Goal: Information Seeking & Learning: Learn about a topic

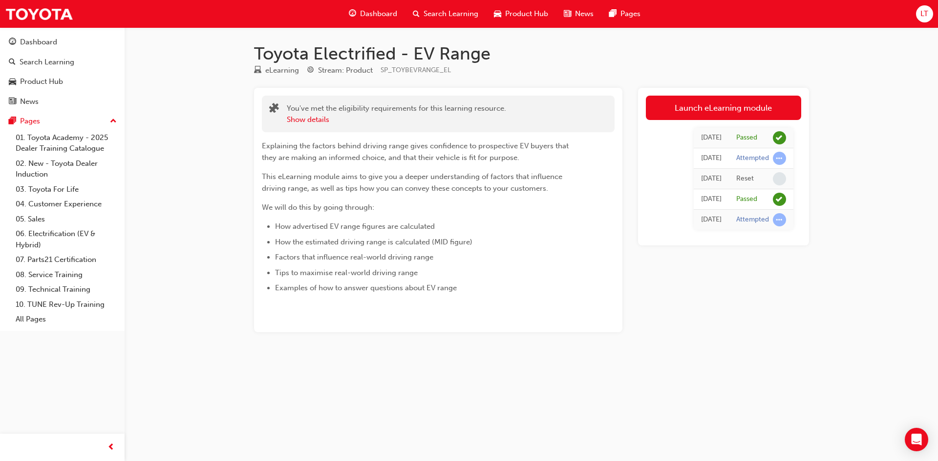
click at [363, 24] on div "Dashboard Search Learning Product Hub News Pages" at bounding box center [494, 14] width 315 height 28
click at [363, 19] on span "Dashboard" at bounding box center [378, 13] width 37 height 11
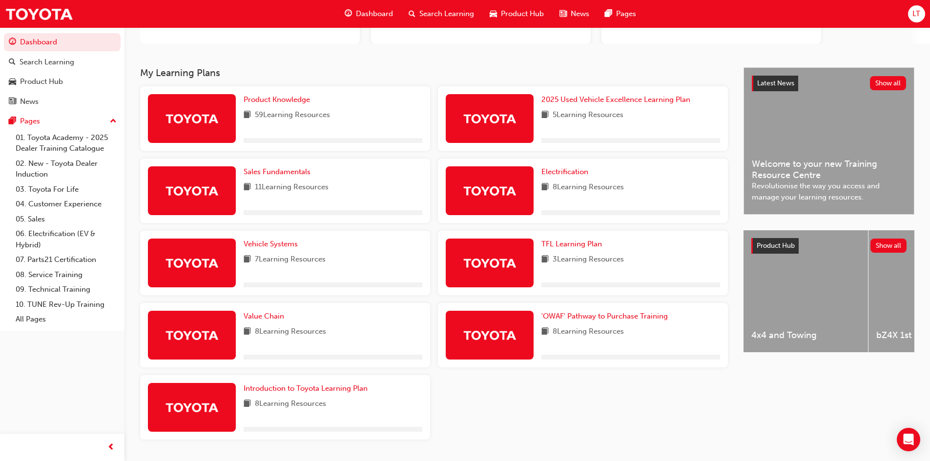
scroll to position [173, 0]
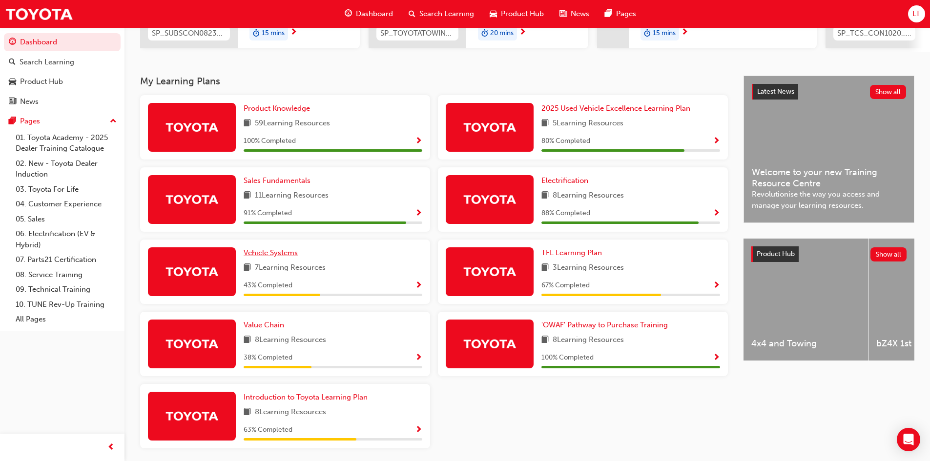
click at [289, 257] on span "Vehicle Systems" at bounding box center [271, 253] width 54 height 9
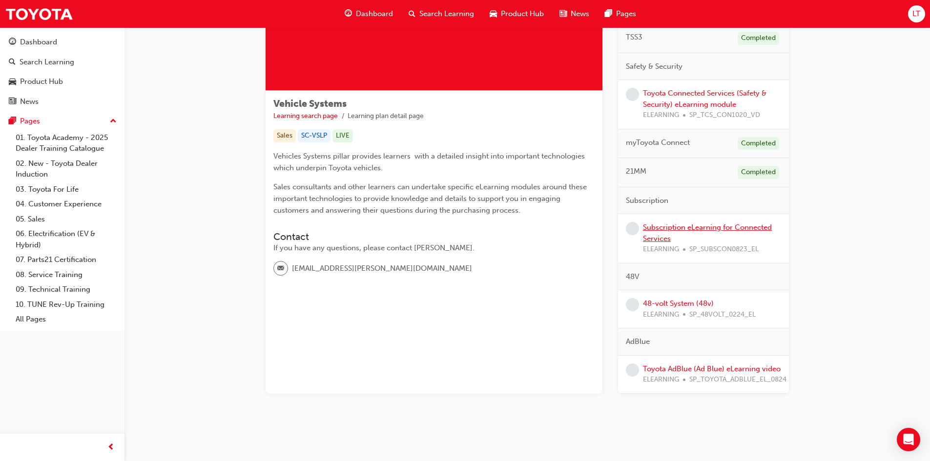
scroll to position [110, 0]
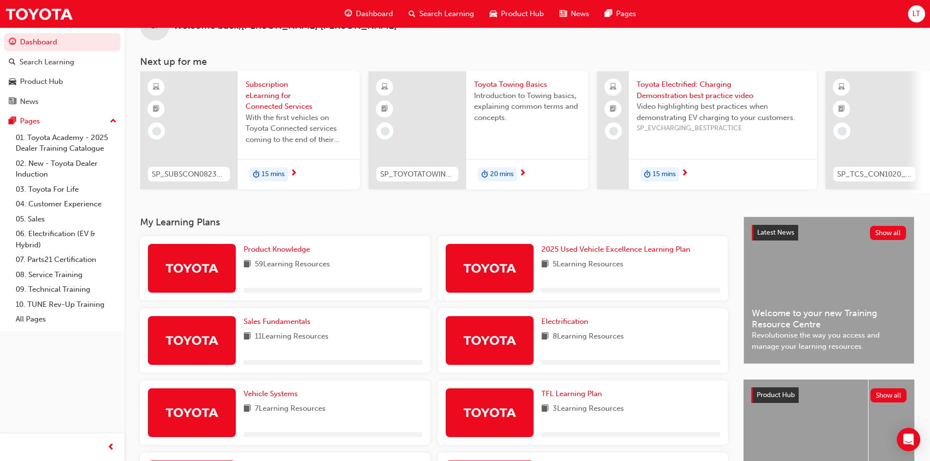
scroll to position [49, 0]
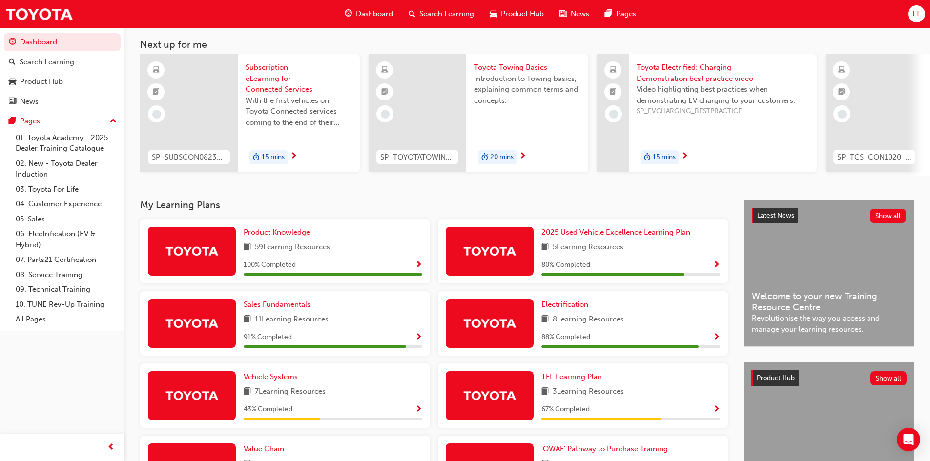
click at [674, 78] on span "Toyota Electrified: Charging Demonstration best practice video" at bounding box center [723, 73] width 172 height 22
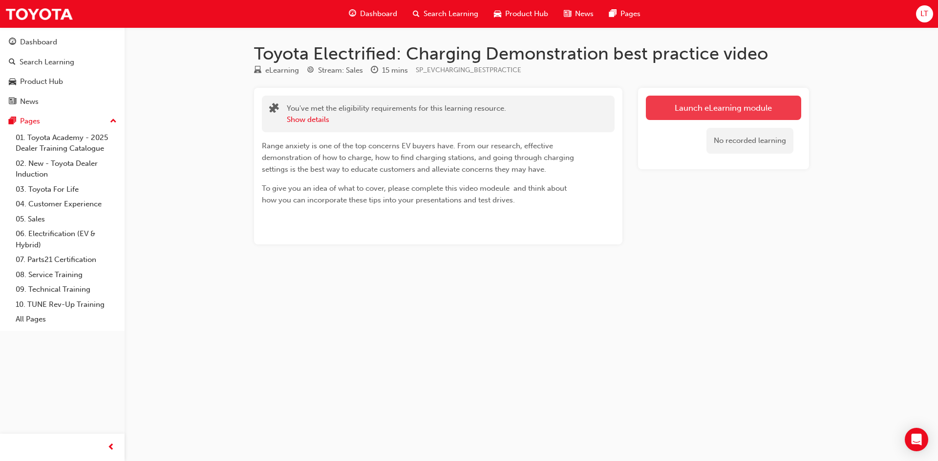
click at [672, 103] on link "Launch eLearning module" at bounding box center [723, 108] width 155 height 24
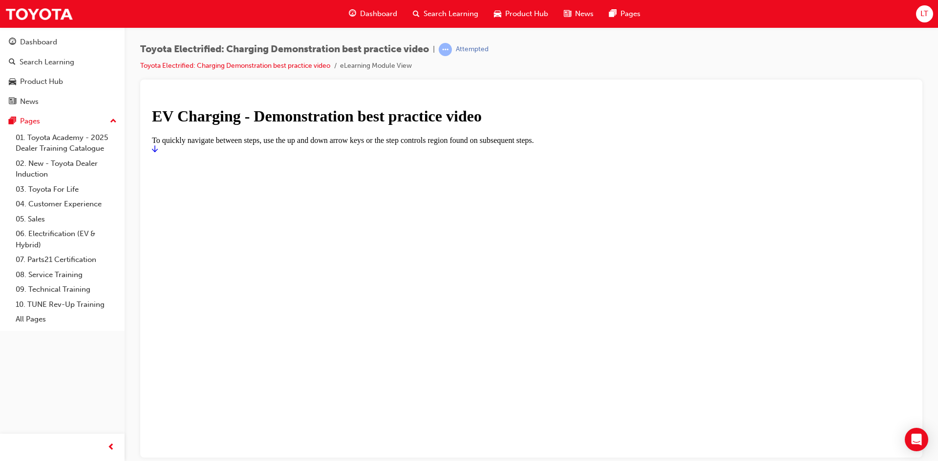
click at [553, 153] on div at bounding box center [531, 149] width 758 height 9
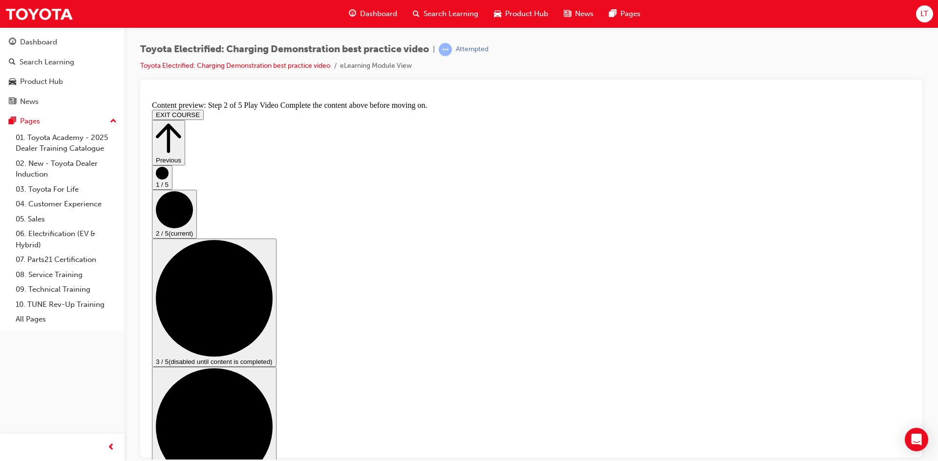
scroll to position [38, 0]
drag, startPoint x: 761, startPoint y: 378, endPoint x: 763, endPoint y: 371, distance: 7.6
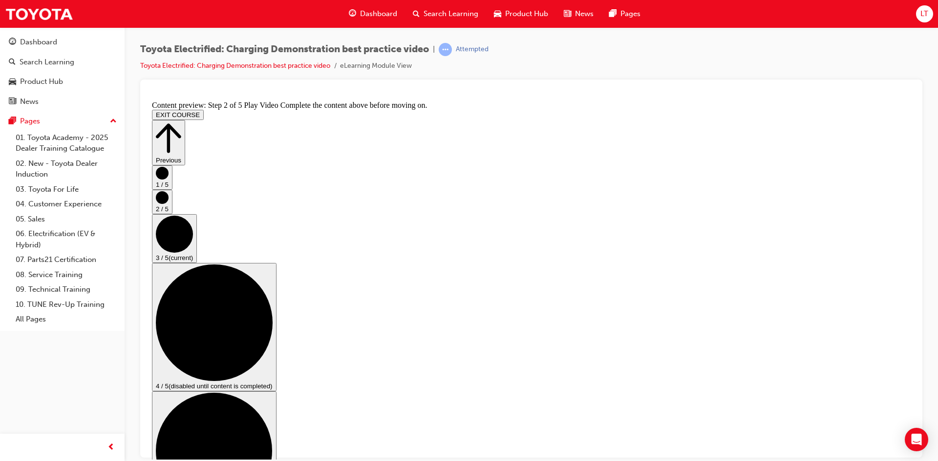
scroll to position [98, 0]
checkbox input "true"
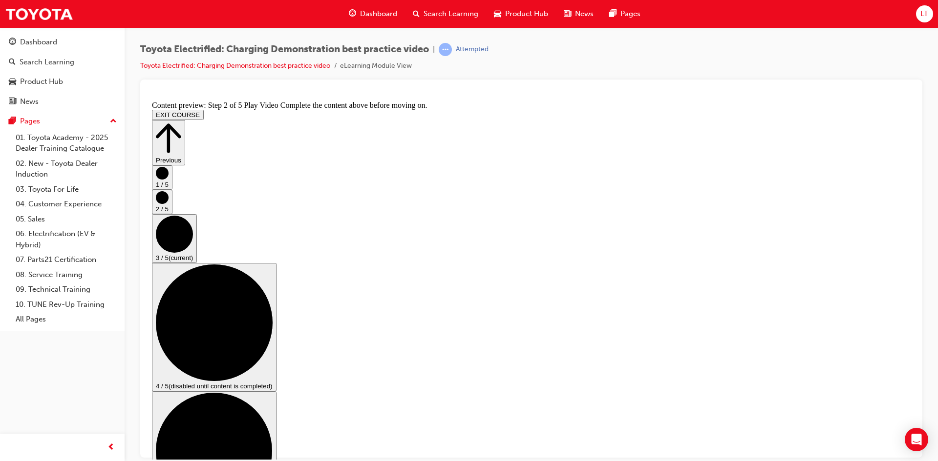
checkbox input "true"
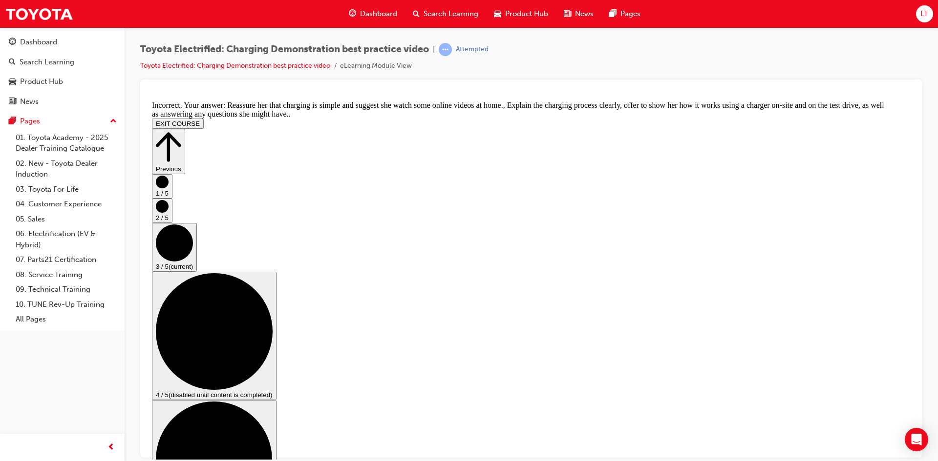
scroll to position [192, 0]
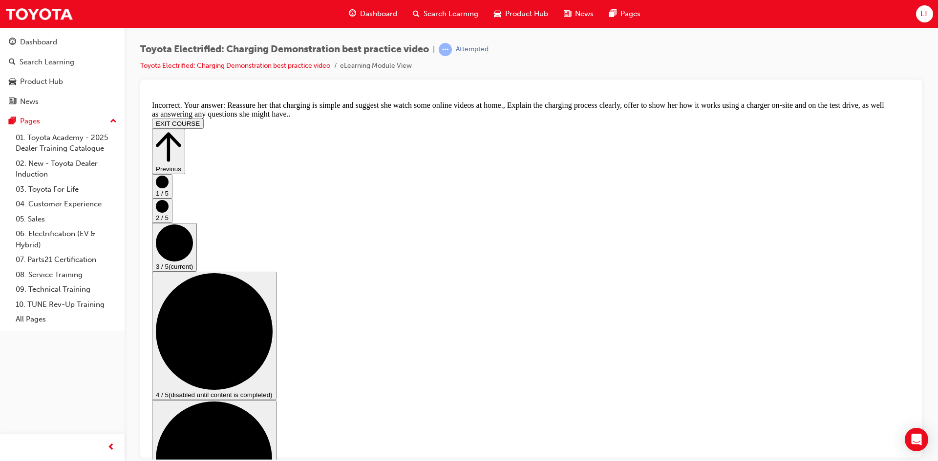
checkbox input "false"
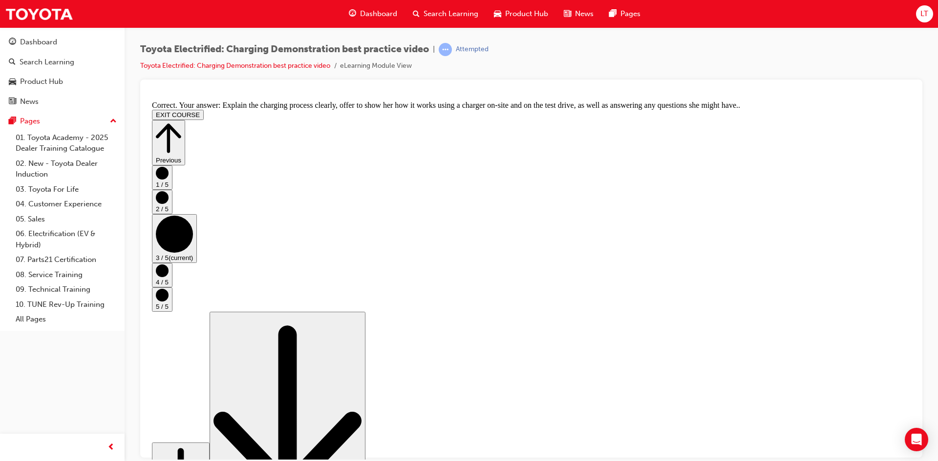
scroll to position [168, 0]
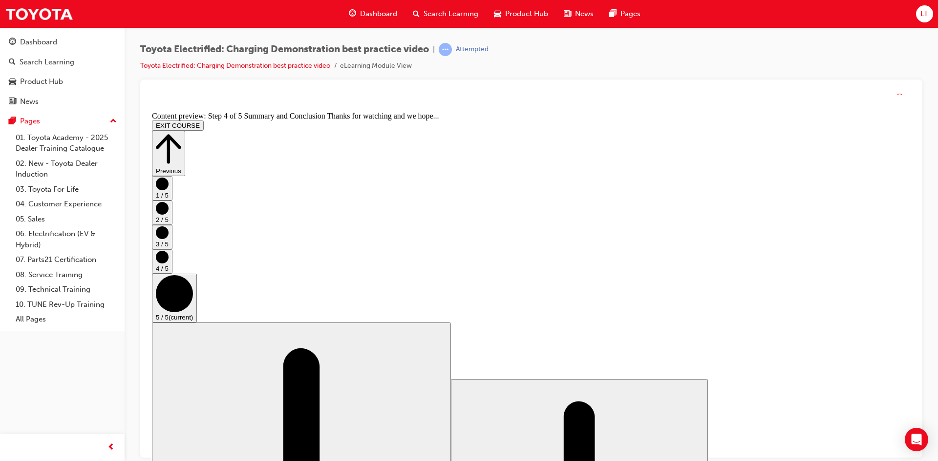
click at [882, 438] on div "Previous 1 / 5 2 / 5 3 / 5 4 / 5 5 / 5 (current) Scroll page down (disabled bec…" at bounding box center [531, 427] width 758 height 592
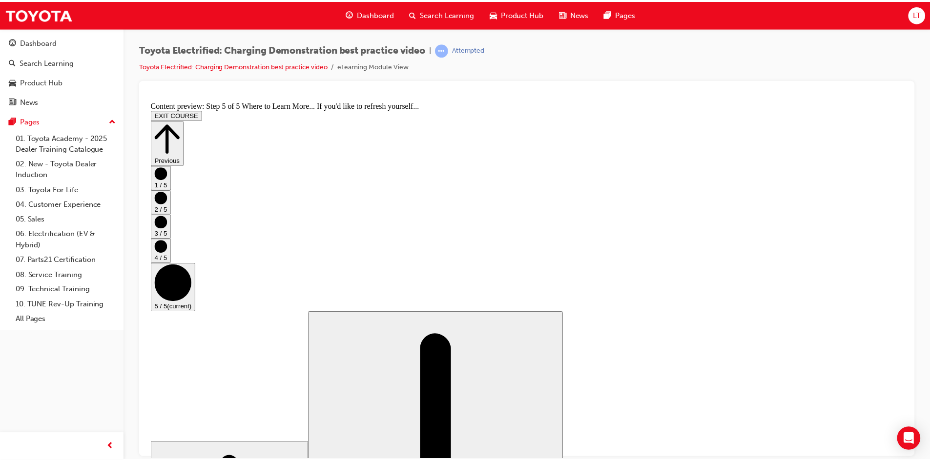
scroll to position [86, 0]
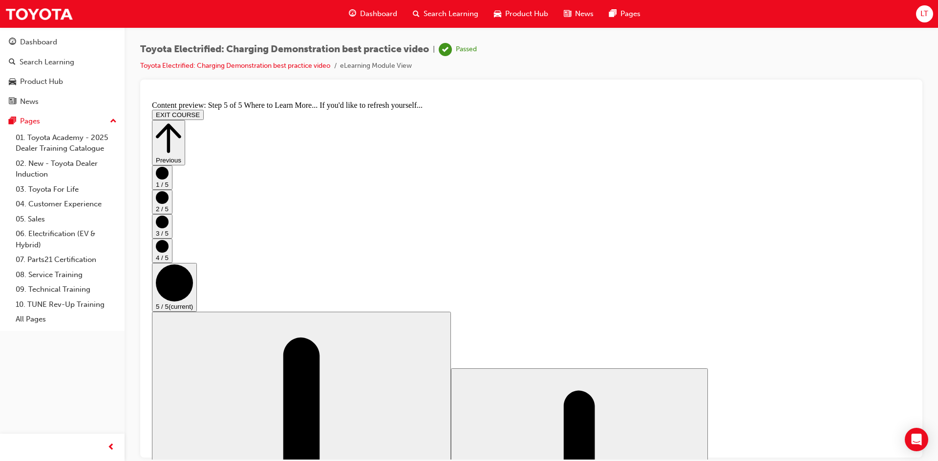
click at [354, 16] on span "guage-icon" at bounding box center [352, 14] width 7 height 12
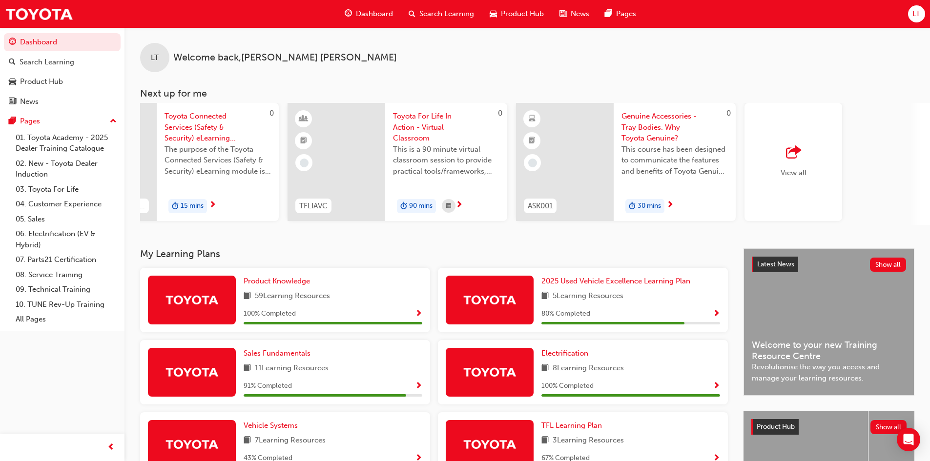
scroll to position [0, 580]
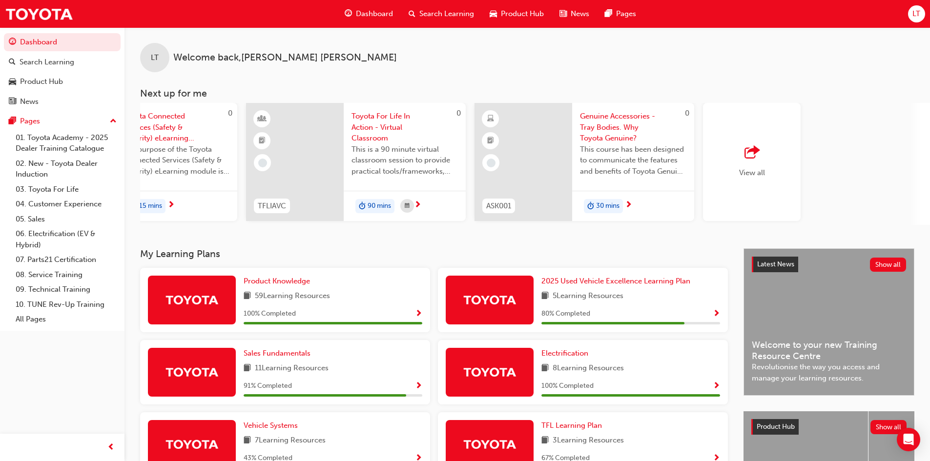
click at [761, 152] on div "button" at bounding box center [752, 153] width 26 height 14
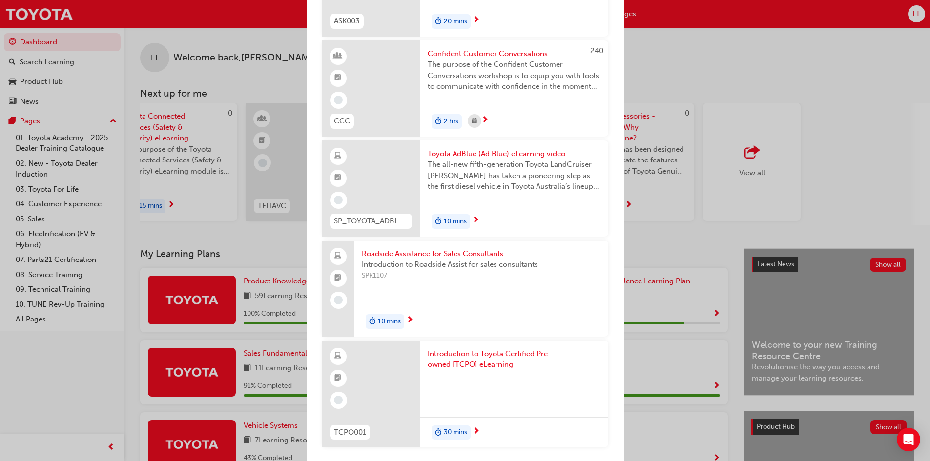
scroll to position [1207, 0]
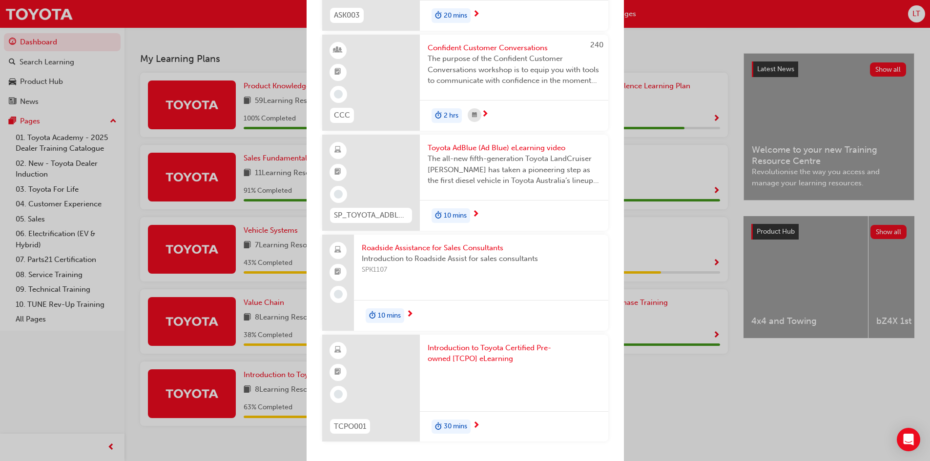
click at [733, 410] on div "Next up for me SP_SUBSCON0823_EL Subscription eLearning for Connected Services …" at bounding box center [465, 230] width 930 height 461
